Goal: Task Accomplishment & Management: Use online tool/utility

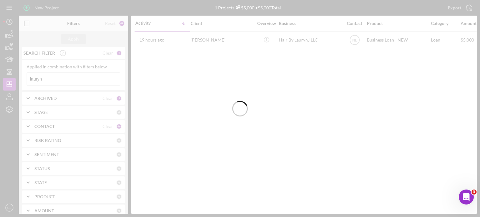
click at [56, 79] on div at bounding box center [240, 108] width 480 height 217
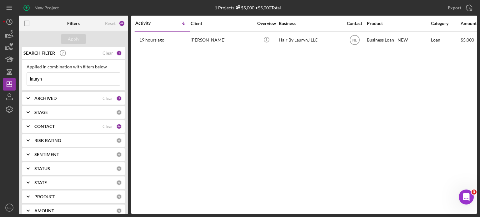
drag, startPoint x: 56, startPoint y: 79, endPoint x: 2, endPoint y: 78, distance: 54.4
click at [2, 78] on div "New Project 1 Projects $5,000 • $5,000 Total lauryn Export Icon/Export Filters …" at bounding box center [240, 108] width 480 height 217
type input "[PERSON_NAME]"
click at [70, 40] on div "Apply" at bounding box center [74, 38] width 12 height 9
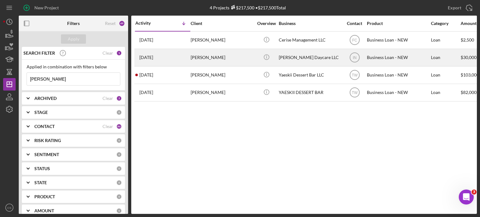
click at [187, 60] on div "[DATE] [PERSON_NAME]" at bounding box center [162, 57] width 55 height 17
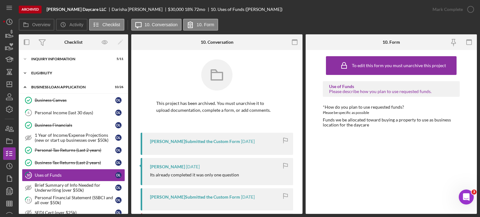
click at [24, 72] on icon "Icon/Expander" at bounding box center [25, 73] width 13 height 13
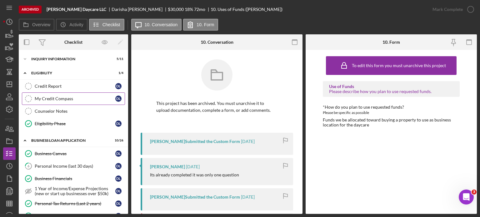
click at [41, 96] on div "My Credit Compass" at bounding box center [75, 98] width 81 height 5
